Goal: Book appointment/travel/reservation

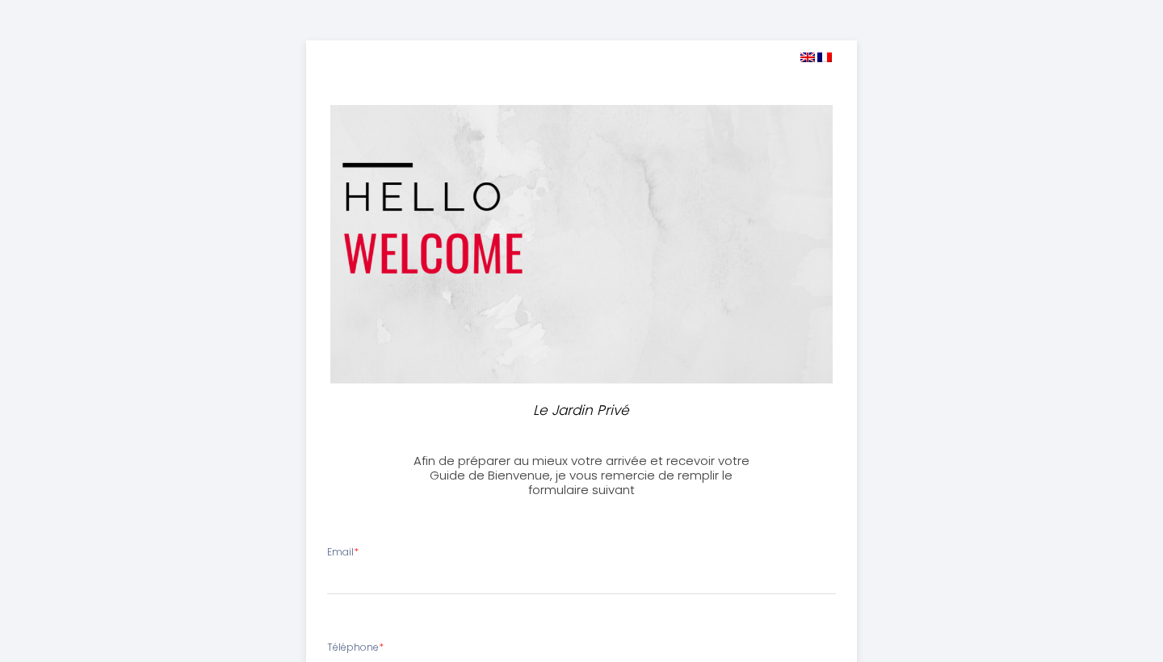
select select
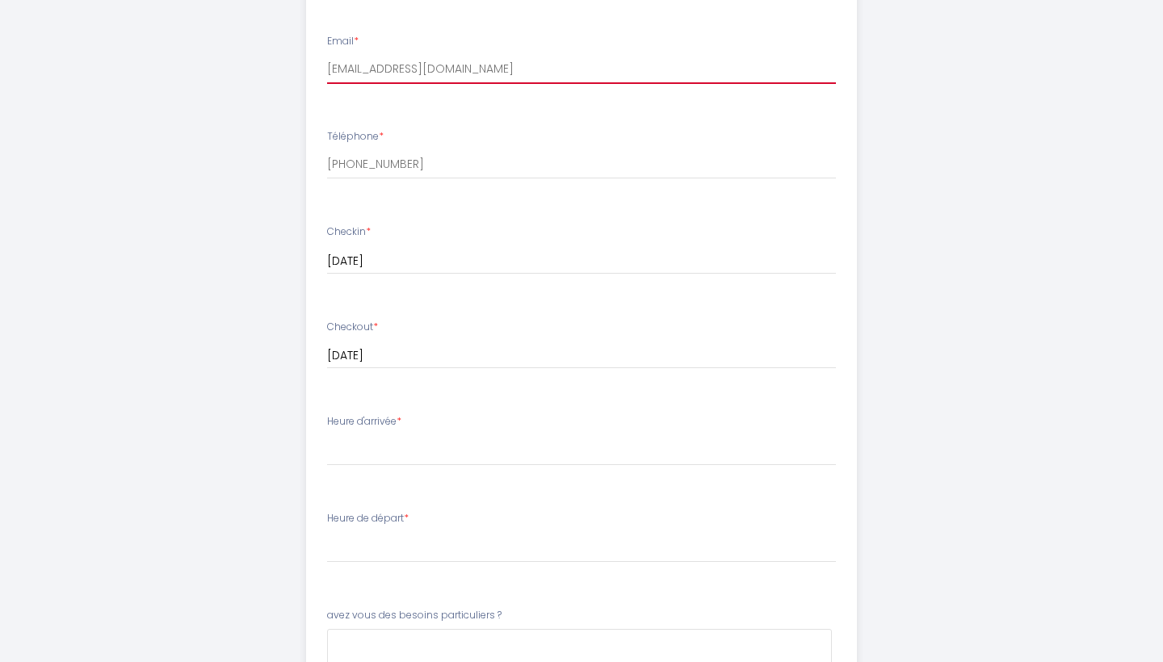
scroll to position [548, 0]
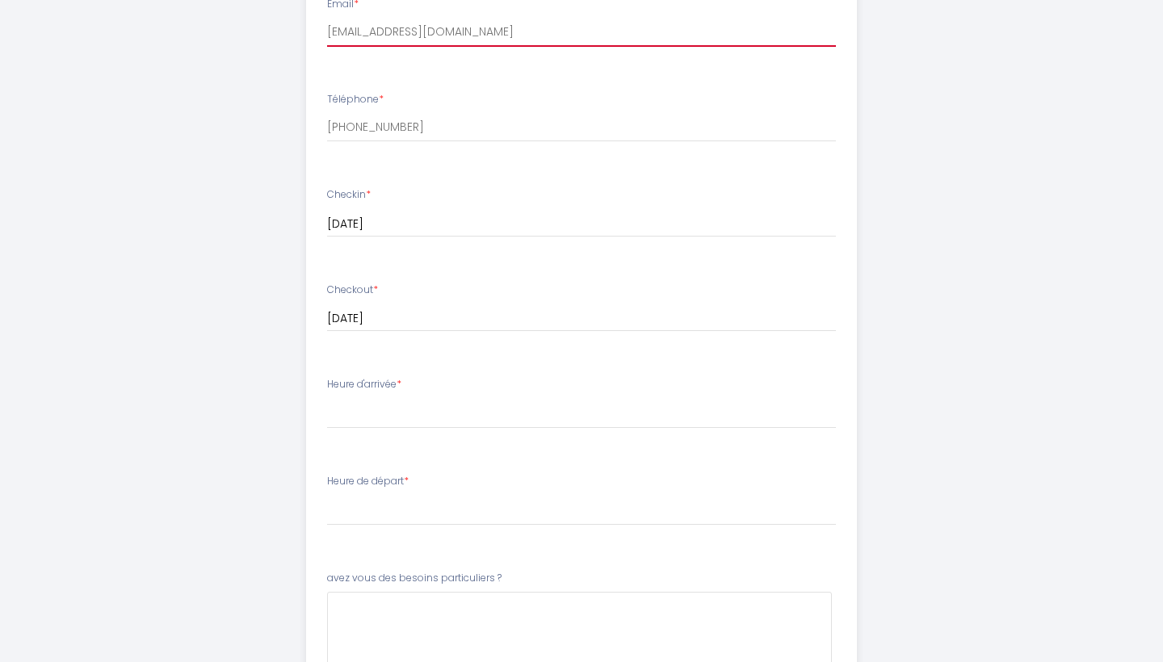
type input "[EMAIL_ADDRESS][DOMAIN_NAME]"
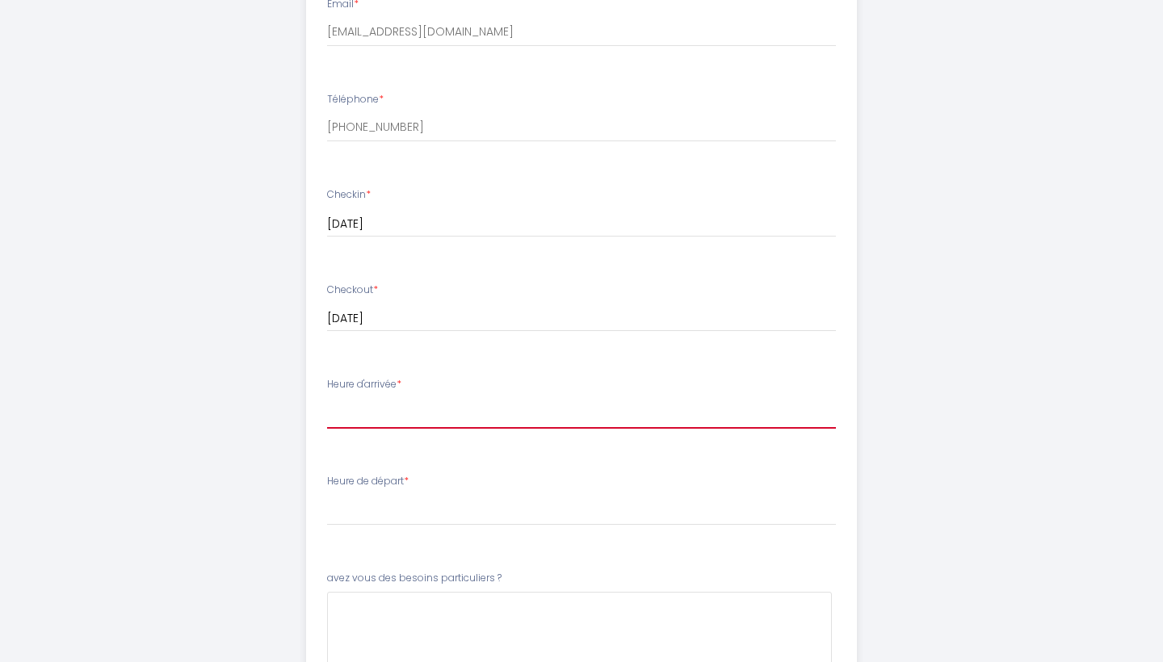
click at [406, 412] on select "15:00 15:30 16:00 16:30 17:00 17:30 18:00 18:30 19:00 19:30 20:00 20:30 21:00 2…" at bounding box center [581, 413] width 509 height 31
select select "15:00"
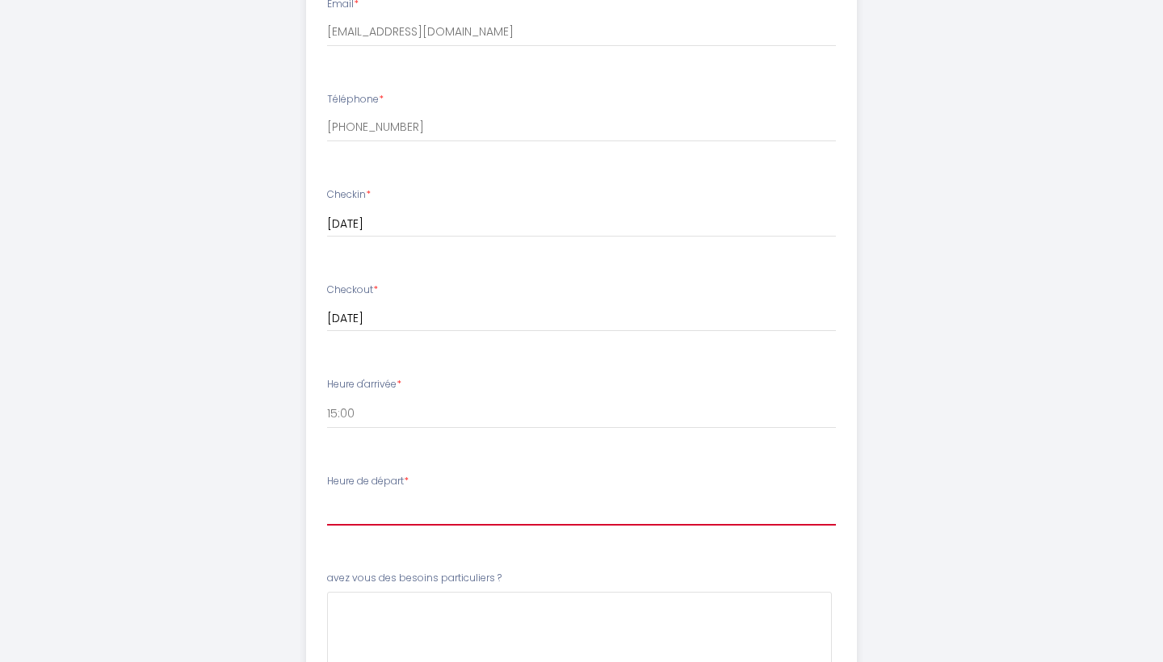
select select "07:00"
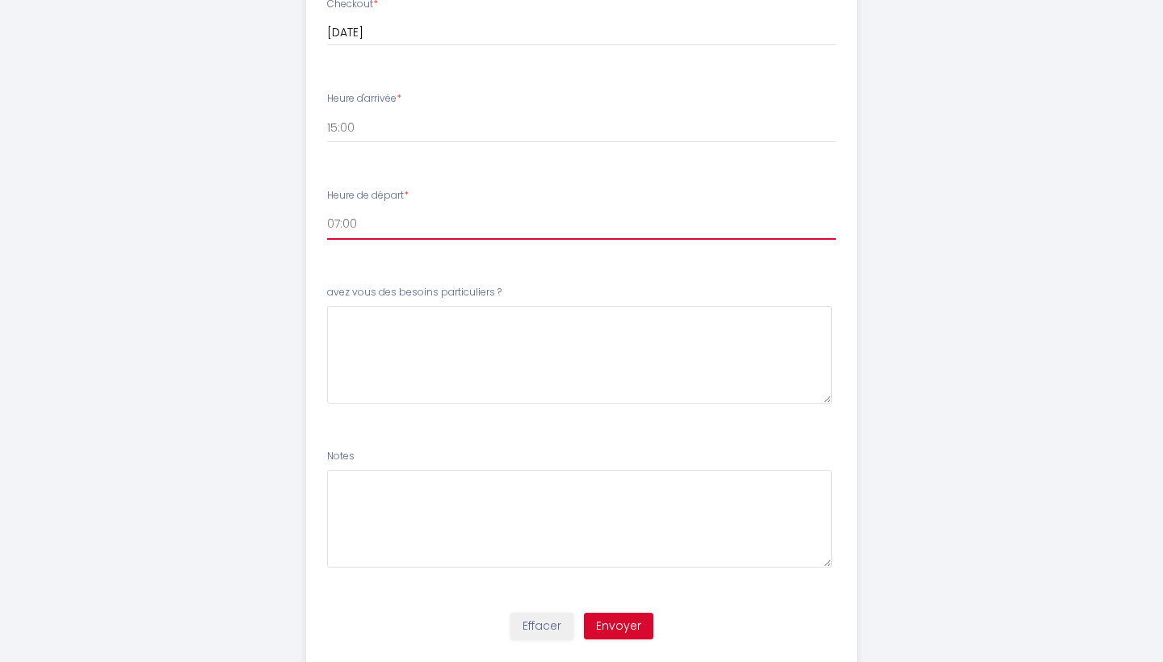
scroll to position [847, 0]
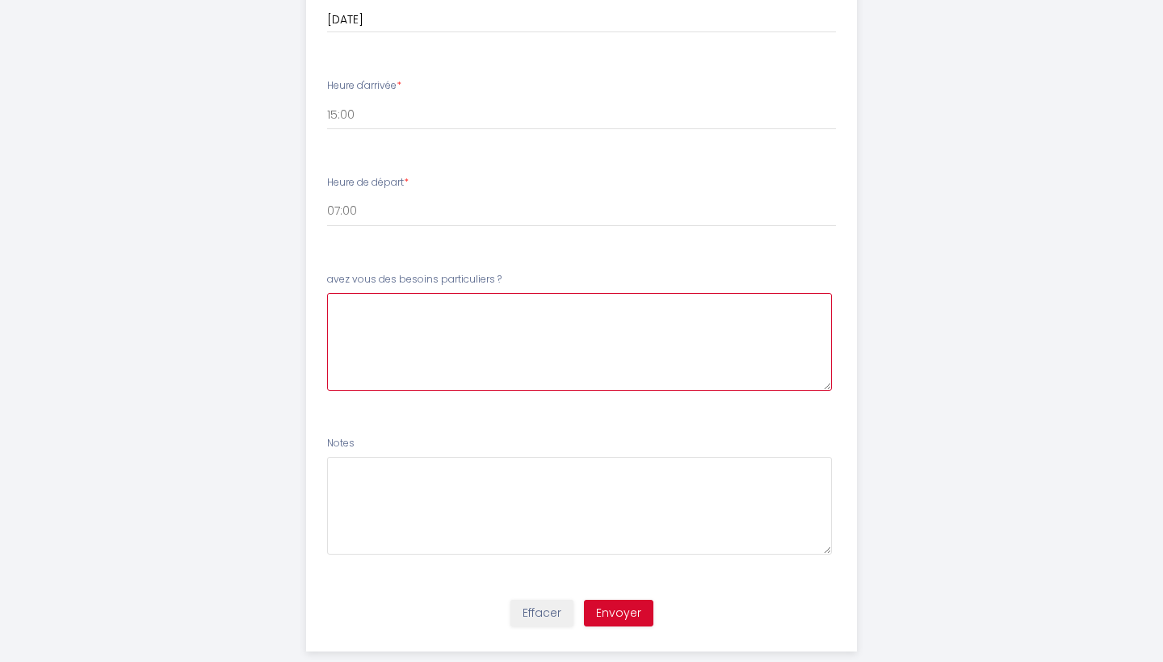
click at [360, 311] on \?6 at bounding box center [579, 342] width 505 height 98
click at [635, 303] on \?6 "We may be renting a car and therefore will need the car park." at bounding box center [579, 342] width 505 height 98
type \?6 "We may be renting a car and therefore will need the use of the car park."
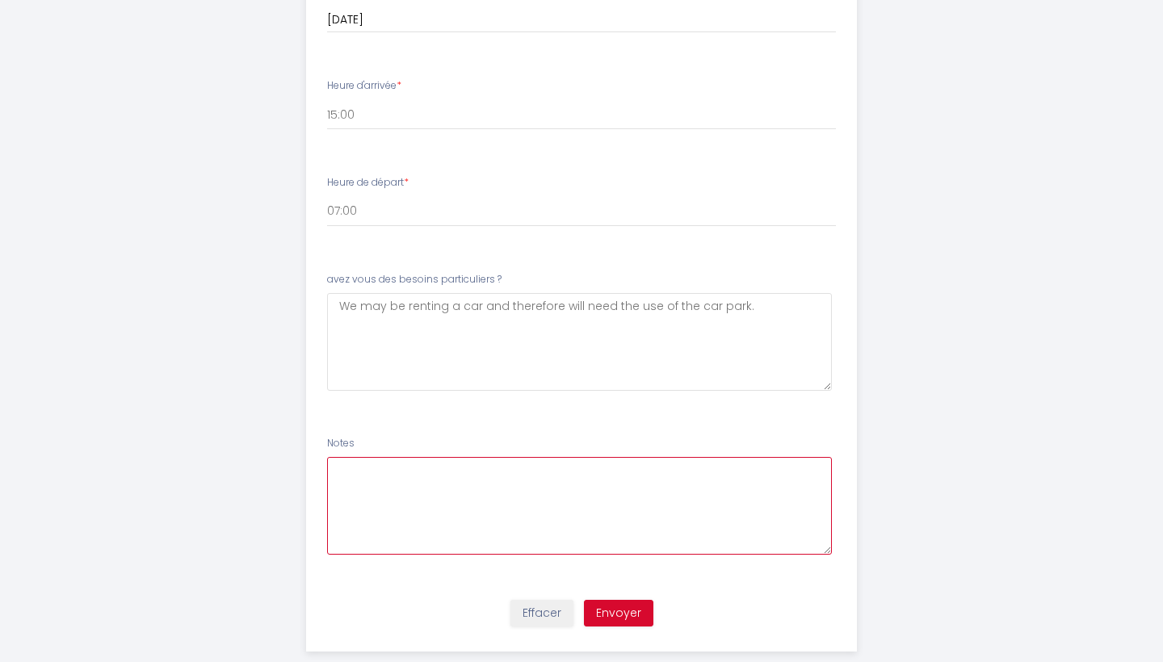
click at [575, 486] on textarea at bounding box center [579, 506] width 505 height 98
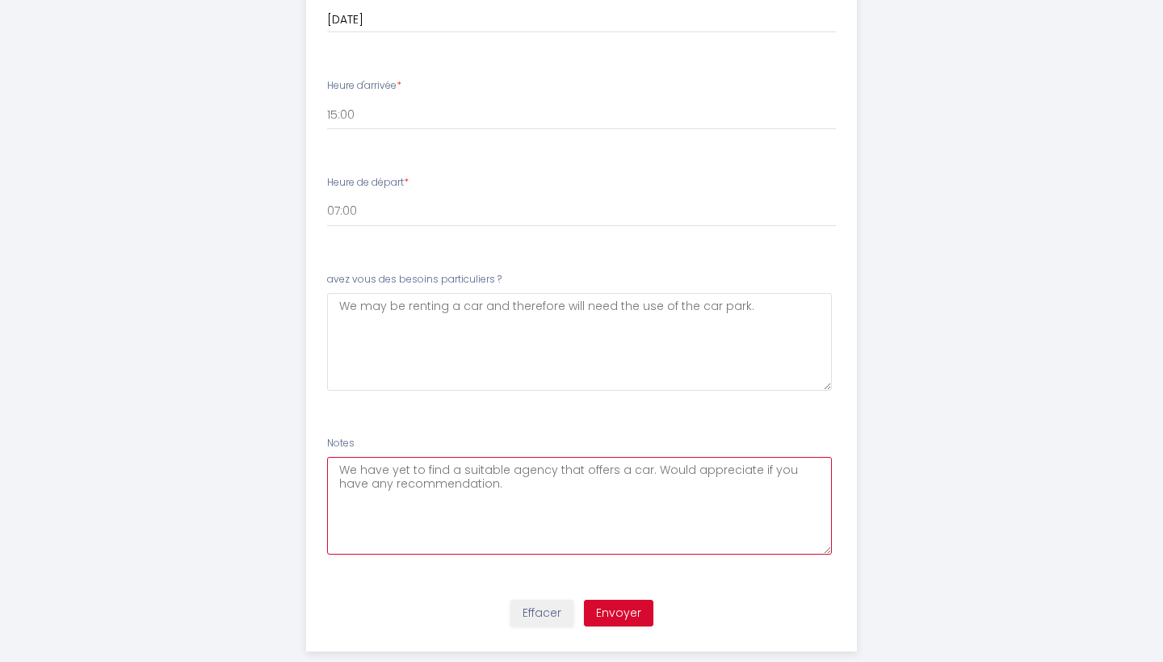
type textarea "We have yet to find a suitable agency that offers a car. Would appreciate if yo…"
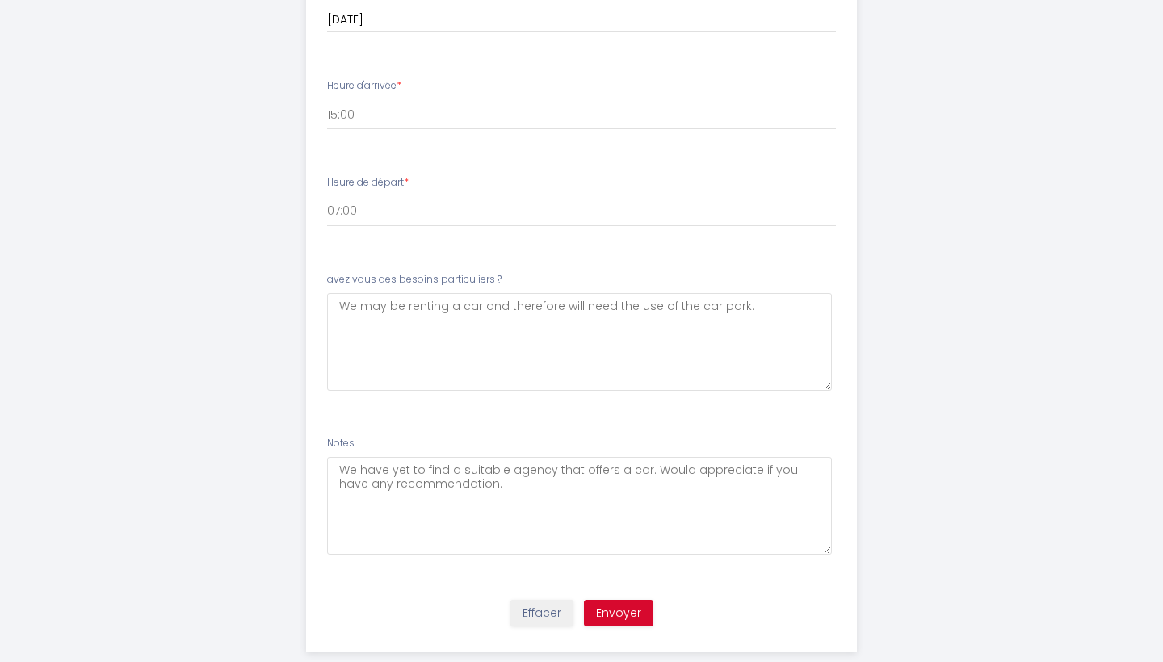
click at [629, 610] on button "Envoyer" at bounding box center [618, 613] width 69 height 27
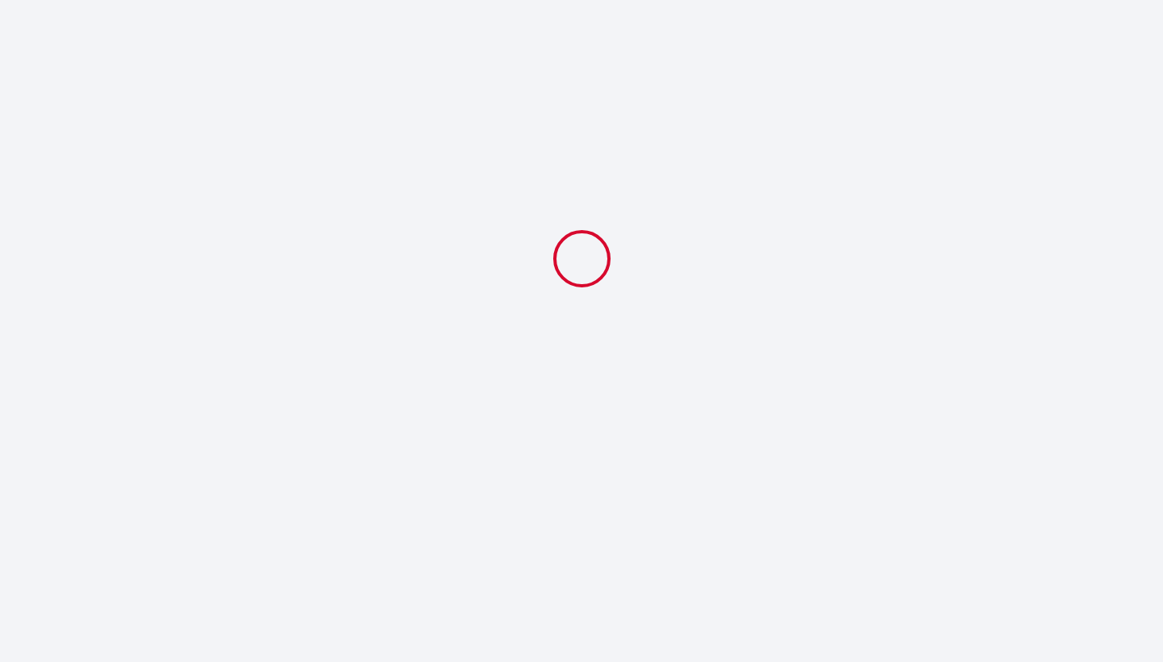
scroll to position [0, 0]
select select "07:00"
